Goal: Find specific page/section: Find specific page/section

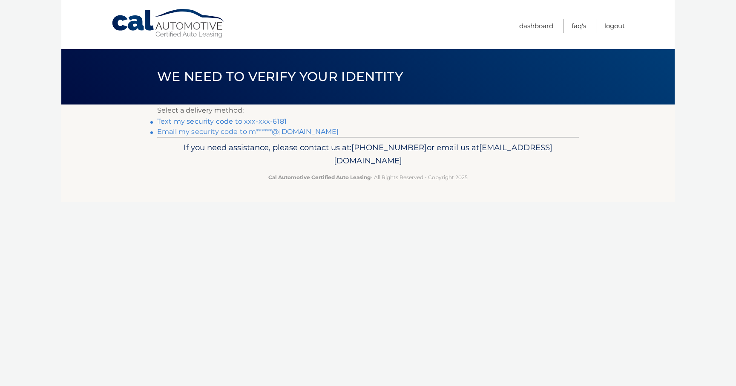
click at [245, 130] on link "Email my security code to m******@[DOMAIN_NAME]" at bounding box center [248, 131] width 182 height 8
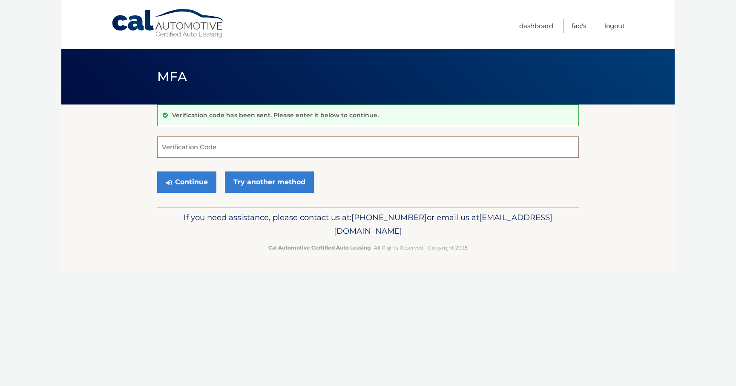
click at [287, 139] on input "Verification Code" at bounding box center [368, 146] width 422 height 21
paste input "838109"
type input "838109"
click at [200, 183] on button "Continue" at bounding box center [186, 181] width 59 height 21
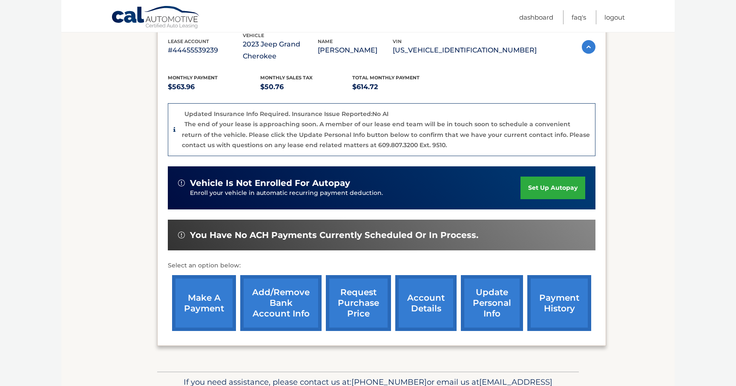
scroll to position [188, 0]
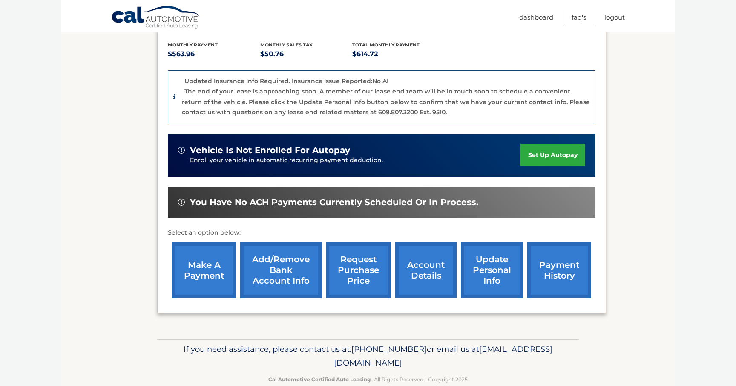
click at [195, 272] on link "make a payment" at bounding box center [204, 270] width 64 height 56
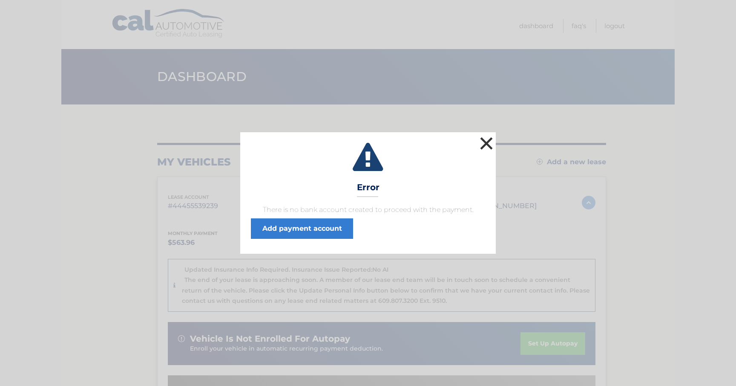
click at [487, 145] on button "×" at bounding box center [486, 143] width 17 height 17
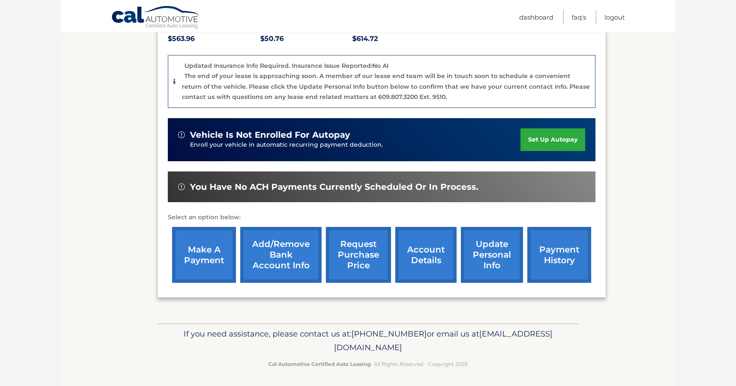
scroll to position [205, 0]
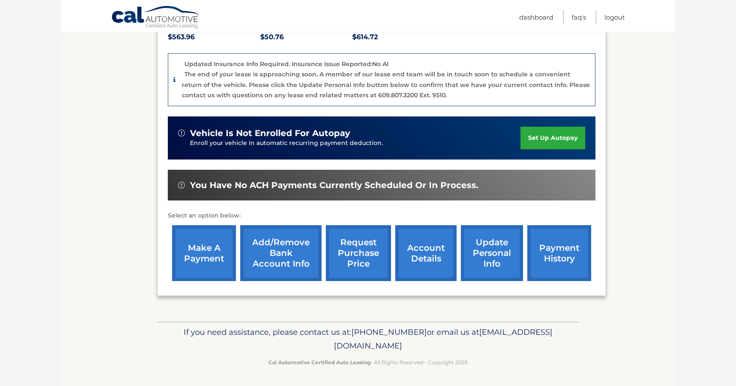
click at [416, 260] on link "account details" at bounding box center [426, 253] width 61 height 56
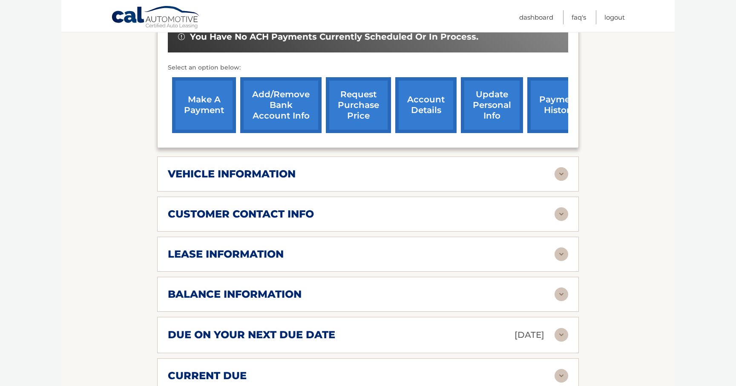
scroll to position [349, 0]
